Goal: Information Seeking & Learning: Learn about a topic

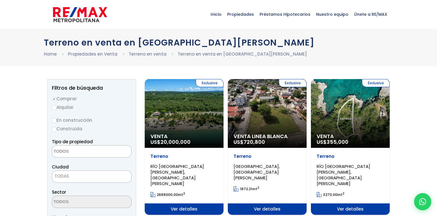
select select
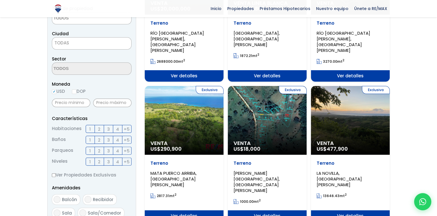
scroll to position [143, 0]
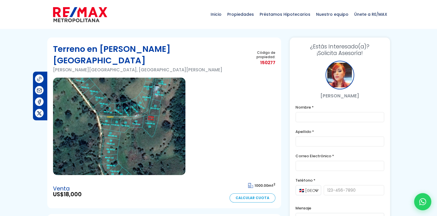
click at [124, 116] on img at bounding box center [119, 127] width 133 height 98
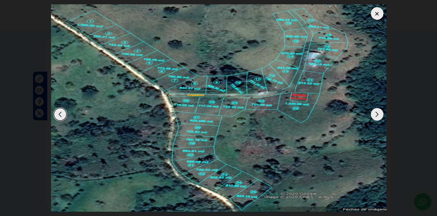
click at [381, 115] on div "Next slide" at bounding box center [377, 114] width 13 height 13
click at [381, 116] on div "Next slide" at bounding box center [377, 114] width 13 height 13
click at [375, 115] on div "Next slide" at bounding box center [377, 114] width 13 height 13
click at [377, 115] on div "Next slide" at bounding box center [377, 114] width 13 height 13
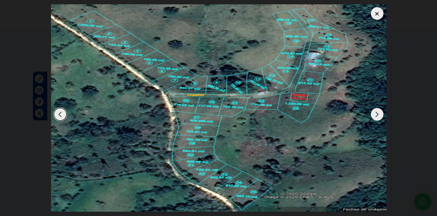
click at [376, 114] on div "Next slide" at bounding box center [377, 114] width 13 height 13
click at [375, 114] on div "Next slide" at bounding box center [377, 114] width 13 height 13
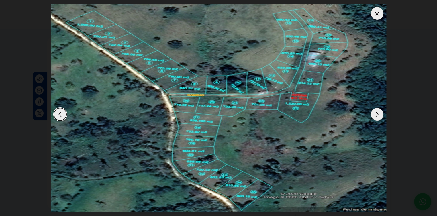
click at [375, 114] on div "Next slide" at bounding box center [377, 114] width 13 height 13
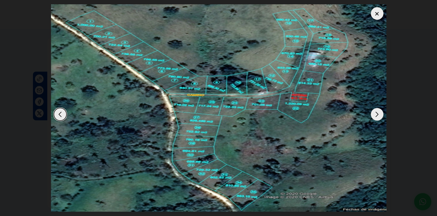
click at [375, 114] on div "Next slide" at bounding box center [377, 114] width 13 height 13
click at [374, 114] on div "Next slide" at bounding box center [377, 114] width 13 height 13
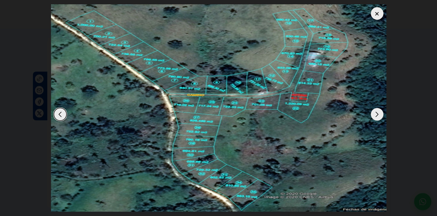
click at [374, 114] on div "Next slide" at bounding box center [377, 114] width 13 height 13
click at [376, 16] on div at bounding box center [377, 13] width 13 height 13
